Goal: Find specific page/section: Find specific page/section

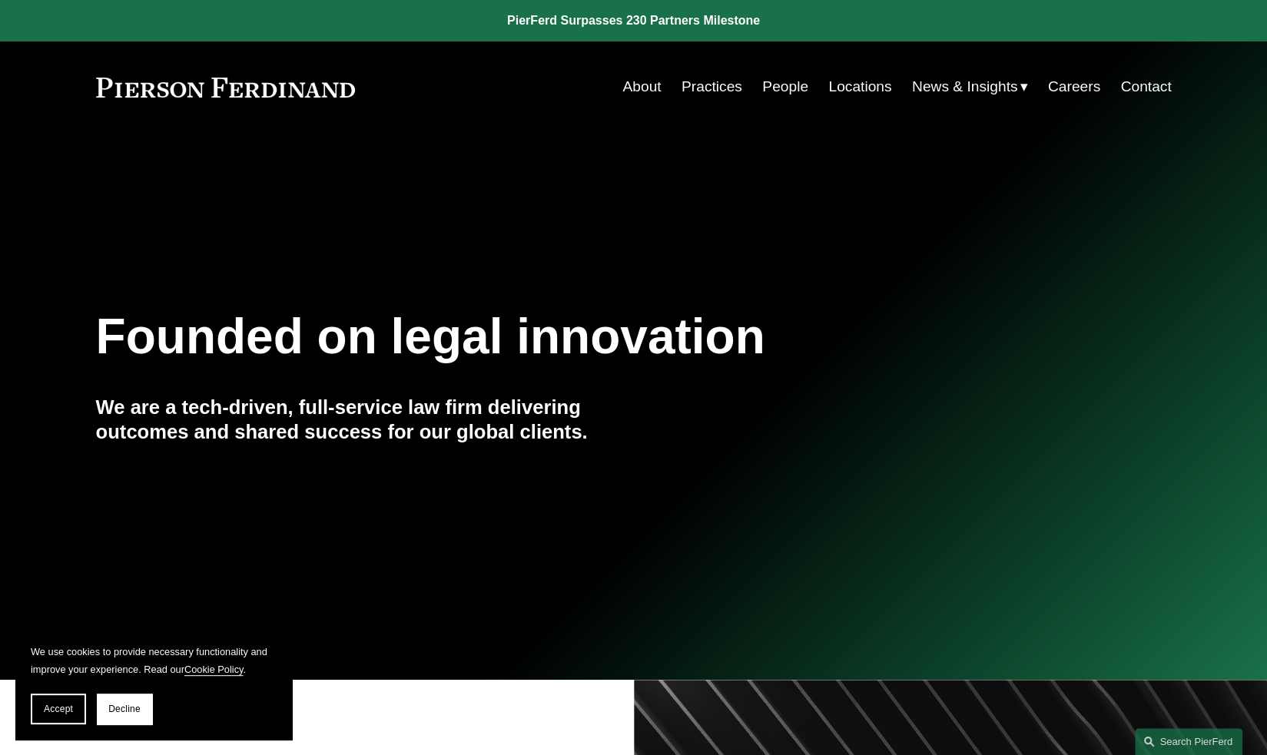
click at [879, 91] on link "Locations" at bounding box center [859, 86] width 63 height 29
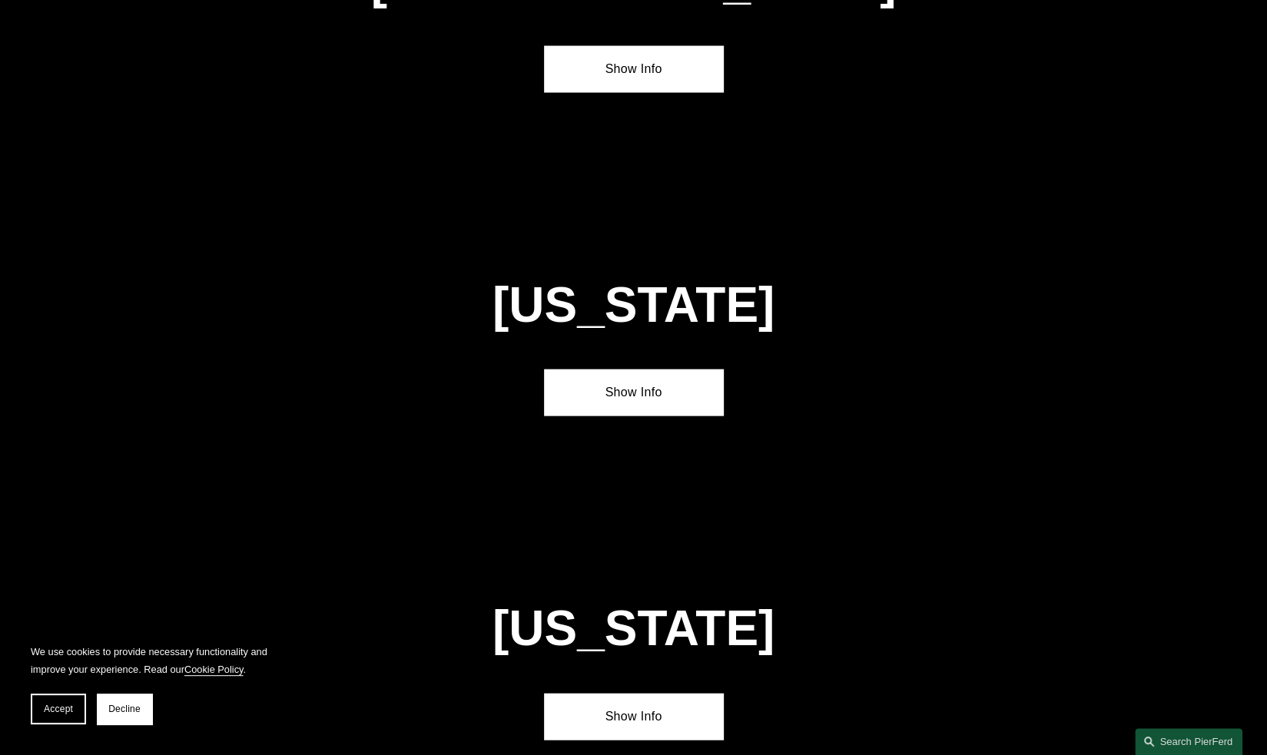
scroll to position [5684, 0]
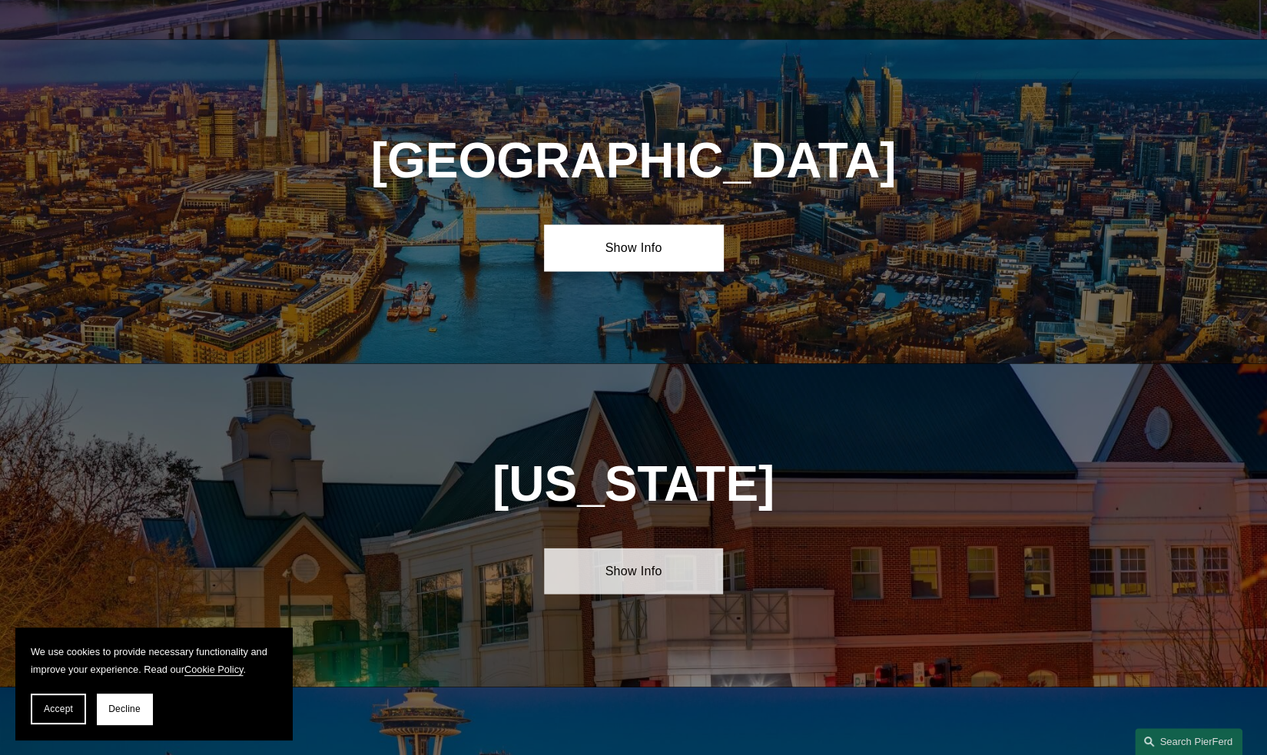
click at [614, 548] on link "Show Info" at bounding box center [633, 571] width 179 height 46
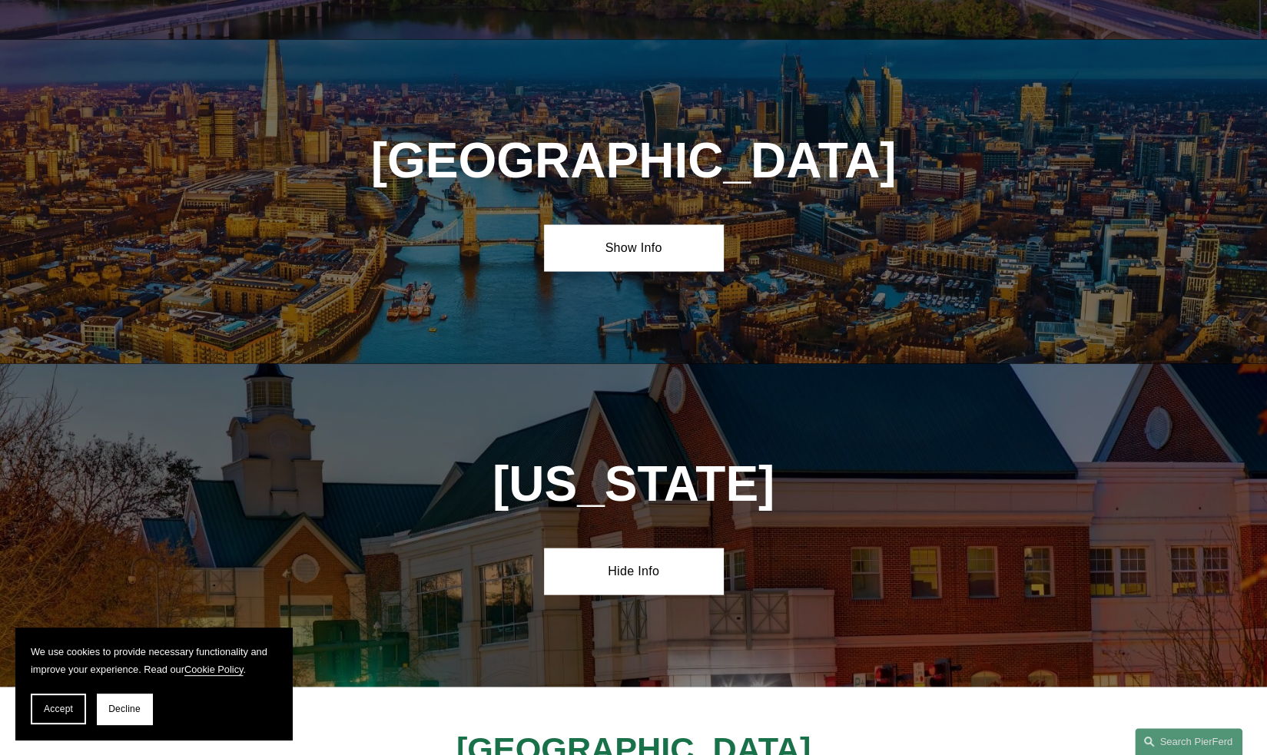
scroll to position [5760, 0]
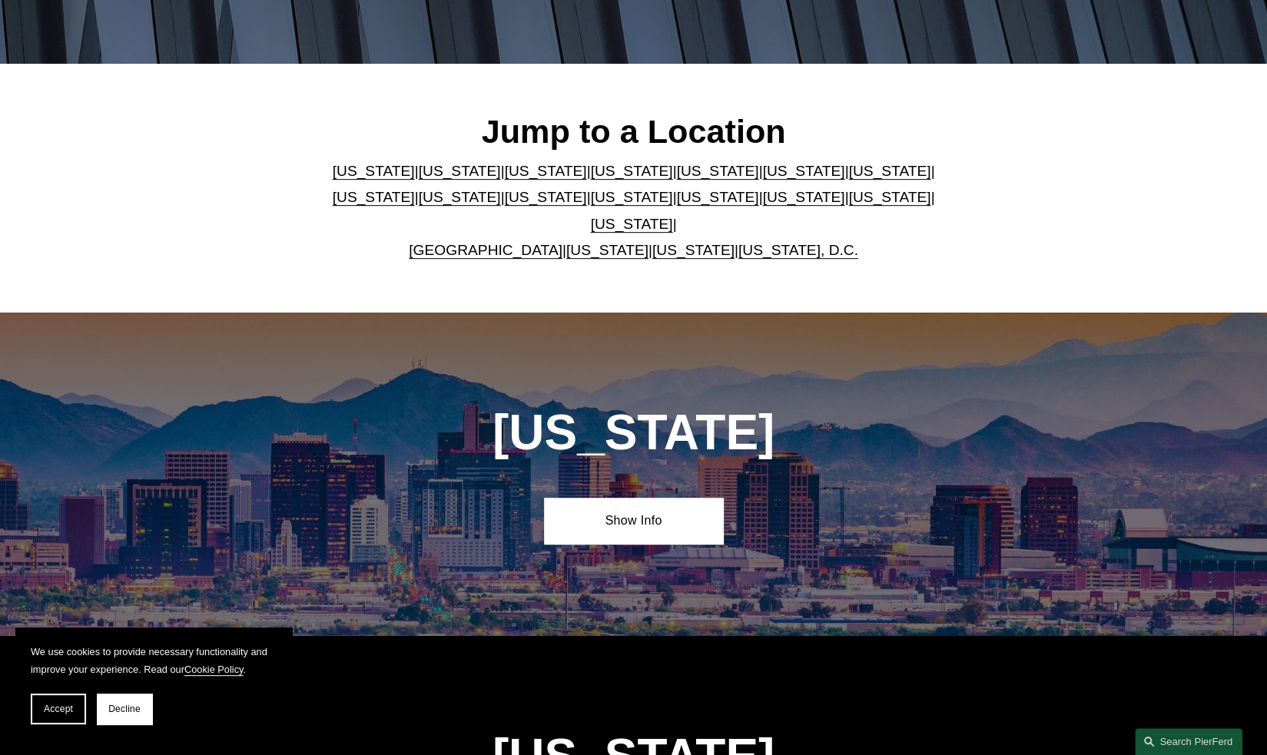
scroll to position [0, 0]
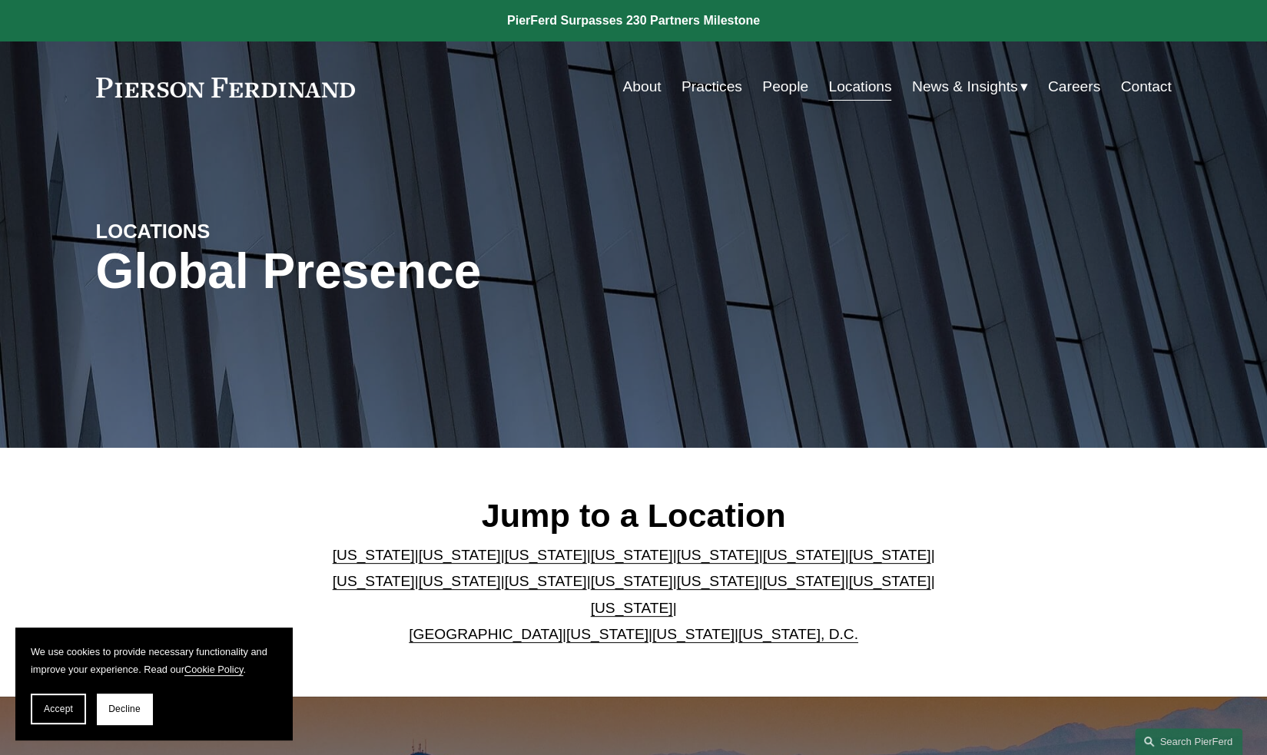
click at [770, 78] on link "People" at bounding box center [785, 86] width 46 height 29
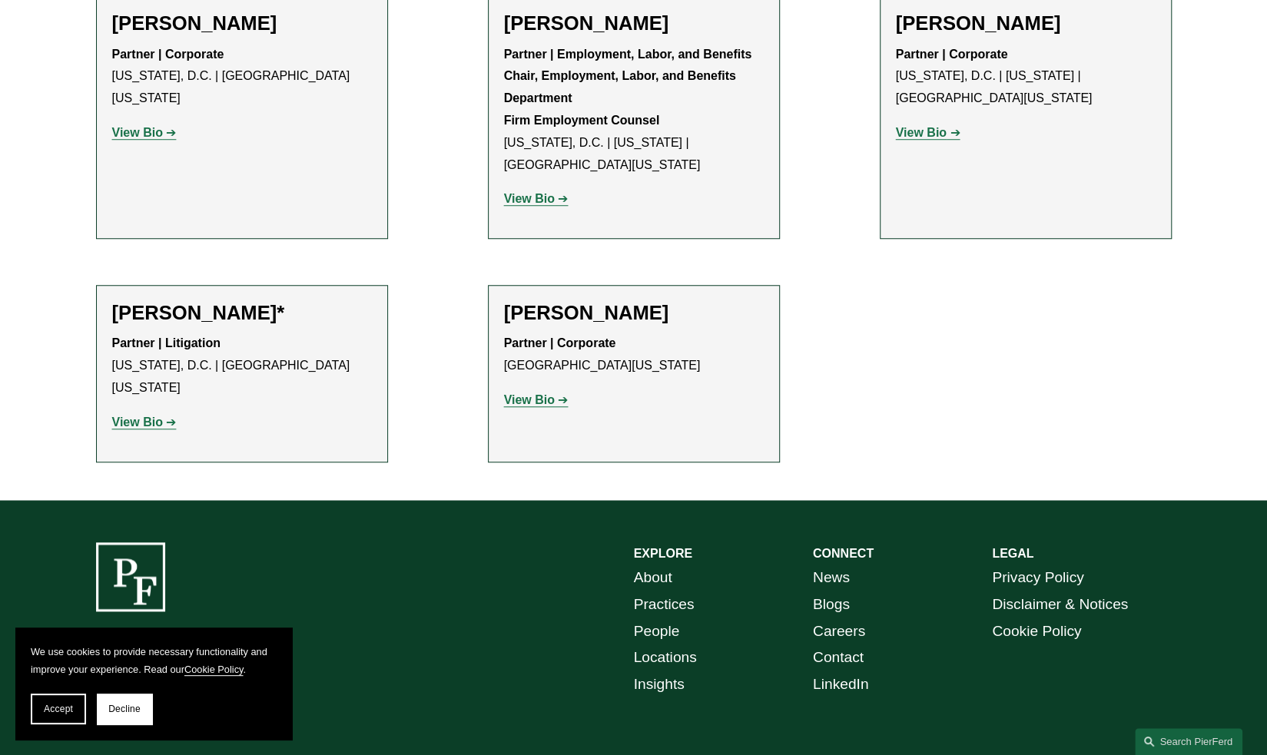
scroll to position [307, 0]
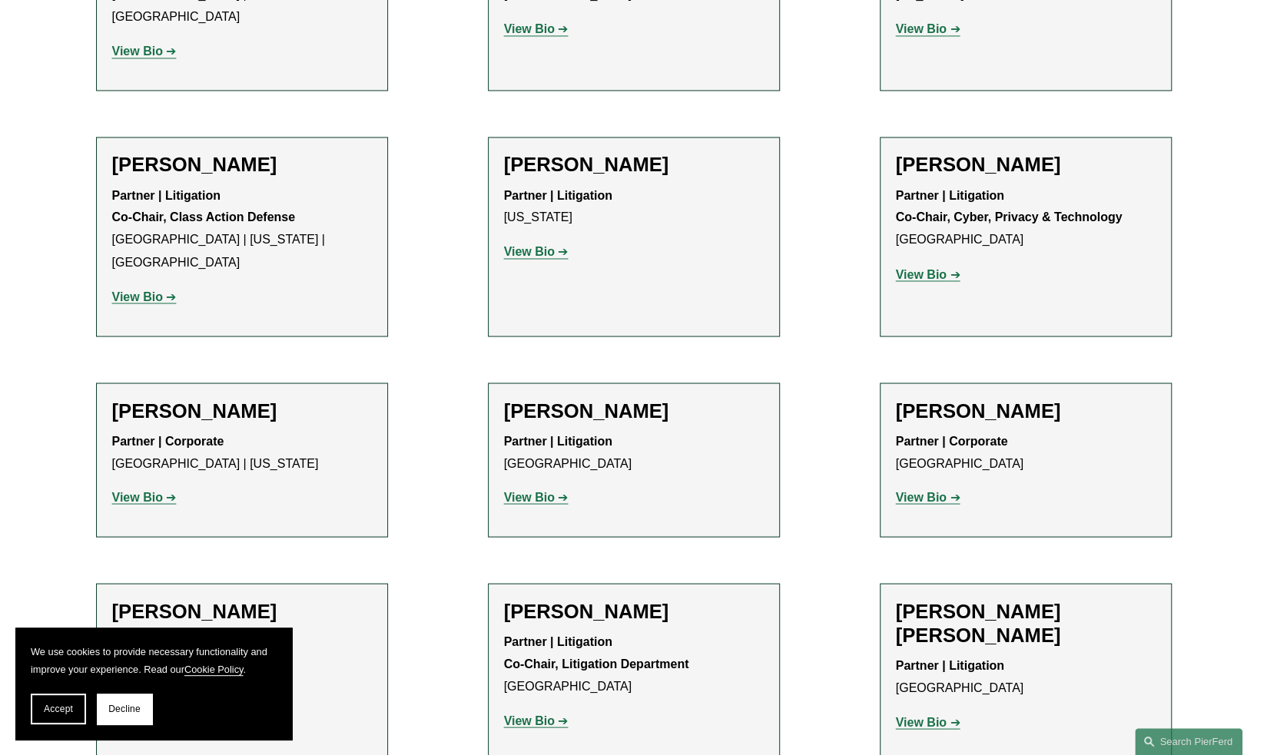
scroll to position [14132, 0]
